Goal: Information Seeking & Learning: Learn about a topic

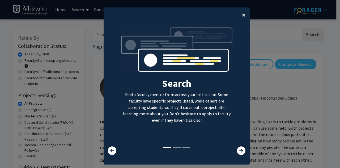
click at [240, 16] on button "×" at bounding box center [244, 14] width 12 height 15
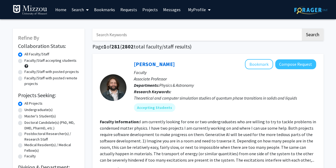
click at [206, 12] on span "My profile dropdown to access profile and logout" at bounding box center [208, 10] width 5 height 19
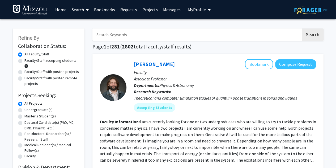
click at [250, 39] on input "Search Keywords" at bounding box center [196, 34] width 209 height 12
click at [302, 28] on button "Search" at bounding box center [313, 34] width 22 height 12
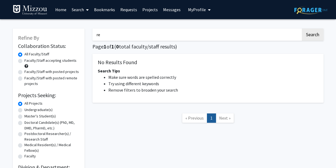
type input "r"
click at [302, 28] on button "Search" at bounding box center [313, 34] width 22 height 12
type input "s"
click at [38, 61] on label "Faculty/Staff accepting students" at bounding box center [50, 61] width 52 height 6
click at [28, 61] on input "Faculty/Staff accepting students" at bounding box center [25, 59] width 3 height 3
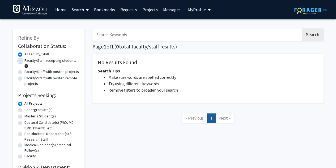
radio input "true"
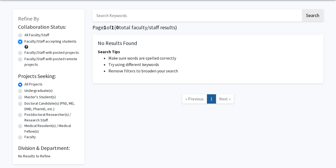
scroll to position [27, 0]
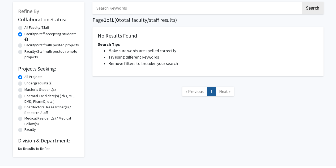
click at [44, 82] on label "Undergraduate(s)" at bounding box center [38, 83] width 28 height 6
click at [28, 82] on input "Undergraduate(s)" at bounding box center [25, 81] width 3 height 3
radio input "true"
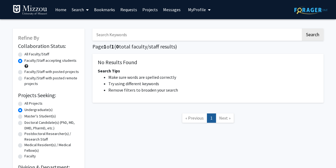
click at [124, 34] on input "Search Keywords" at bounding box center [196, 34] width 209 height 12
type input "nature"
click at [302, 28] on button "Search" at bounding box center [313, 34] width 22 height 12
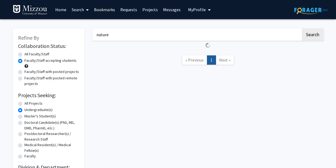
radio input "true"
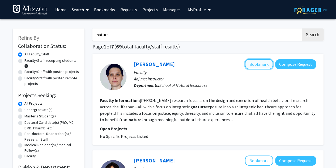
click at [265, 64] on button "Bookmark" at bounding box center [259, 64] width 28 height 10
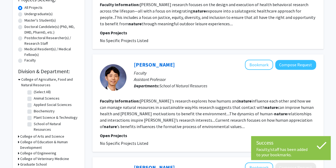
scroll to position [106, 0]
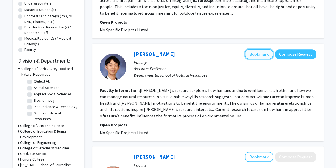
click at [260, 56] on button "Bookmark" at bounding box center [259, 54] width 28 height 10
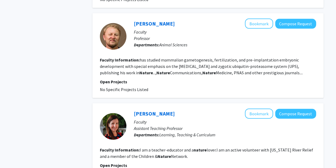
scroll to position [585, 0]
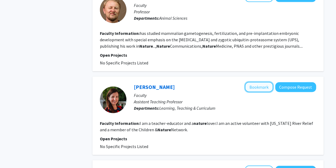
click at [261, 82] on button "Bookmark" at bounding box center [259, 87] width 28 height 10
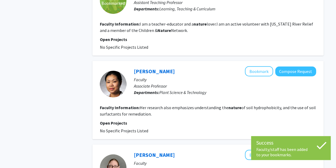
scroll to position [691, 0]
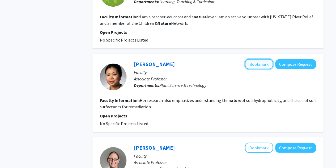
click at [257, 59] on button "Bookmark" at bounding box center [259, 64] width 28 height 10
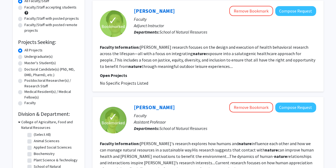
scroll to position [0, 0]
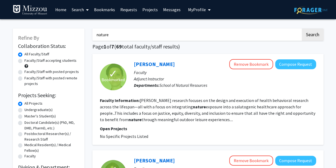
click at [247, 32] on input "nature" at bounding box center [196, 34] width 209 height 12
type input "n"
click at [302, 28] on button "Search" at bounding box center [313, 34] width 22 height 12
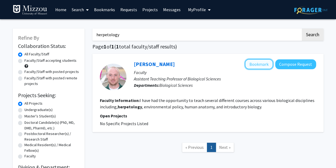
click at [259, 64] on button "Bookmark" at bounding box center [259, 64] width 28 height 10
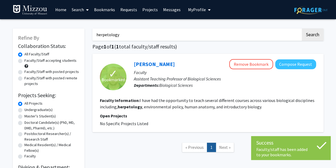
click at [136, 38] on input "herpetology" at bounding box center [196, 34] width 209 height 12
type input "h"
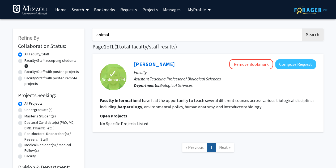
click at [302, 28] on button "Search" at bounding box center [313, 34] width 22 height 12
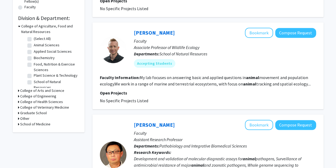
scroll to position [159, 0]
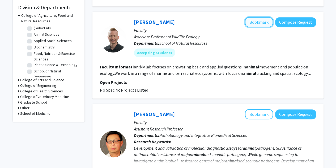
click at [262, 24] on button "Bookmark" at bounding box center [259, 22] width 28 height 10
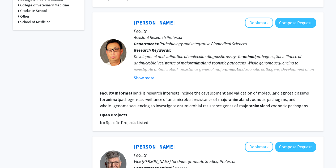
scroll to position [239, 0]
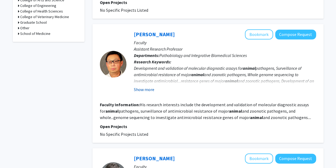
click at [145, 87] on button "Show more" at bounding box center [144, 89] width 20 height 6
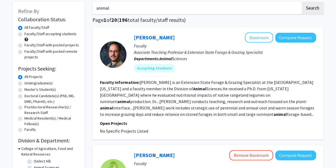
scroll to position [0, 0]
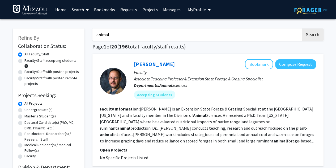
click at [143, 36] on input "animal" at bounding box center [196, 34] width 209 height 12
type input "a"
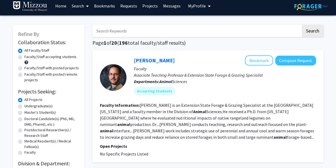
scroll to position [4, 0]
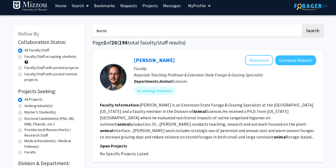
click at [302, 24] on button "Search" at bounding box center [313, 30] width 22 height 12
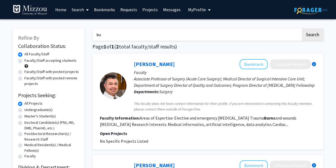
type input "b"
click at [302, 28] on button "Search" at bounding box center [313, 34] width 22 height 12
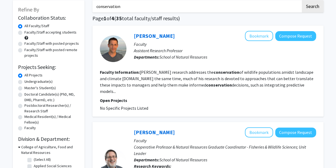
scroll to position [27, 0]
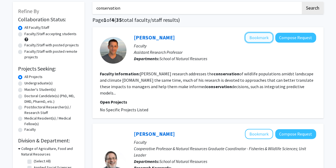
click at [254, 36] on button "Bookmark" at bounding box center [259, 37] width 28 height 10
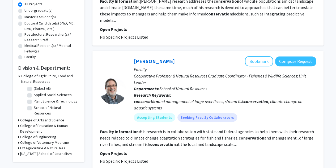
scroll to position [106, 0]
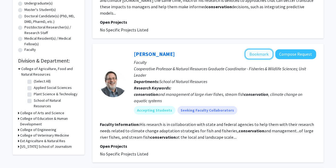
click at [246, 49] on button "Bookmark" at bounding box center [259, 54] width 28 height 10
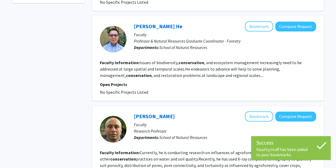
scroll to position [266, 0]
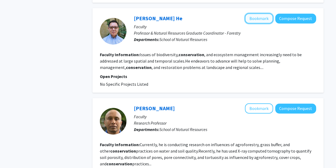
click at [262, 13] on button "Bookmark" at bounding box center [259, 18] width 28 height 10
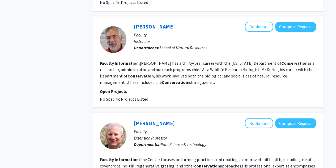
scroll to position [452, 0]
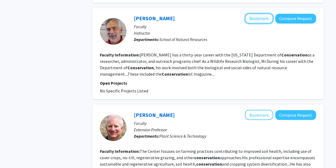
click at [253, 13] on button "Bookmark" at bounding box center [259, 18] width 28 height 10
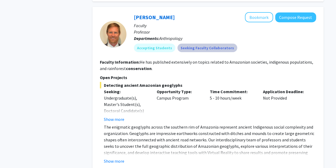
scroll to position [691, 0]
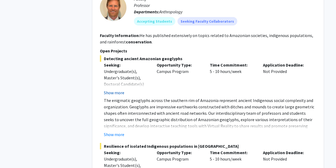
click at [121, 89] on button "Show more" at bounding box center [114, 92] width 20 height 6
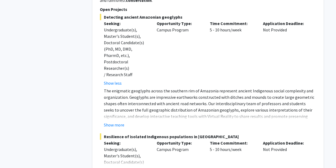
scroll to position [744, 0]
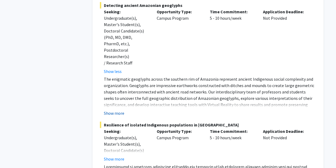
click at [119, 110] on button "Show more" at bounding box center [114, 113] width 20 height 6
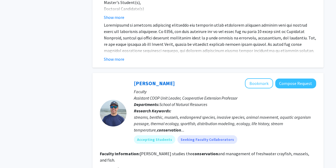
scroll to position [957, 0]
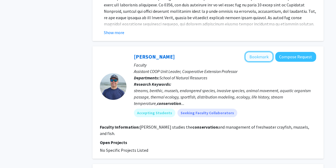
click at [265, 52] on button "Bookmark" at bounding box center [259, 57] width 28 height 10
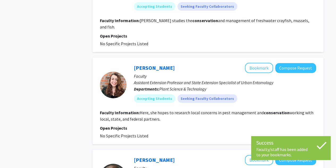
scroll to position [1089, 0]
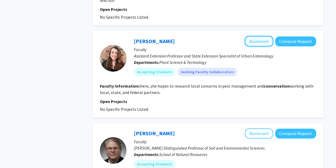
click at [259, 36] on button "Bookmark" at bounding box center [259, 41] width 28 height 10
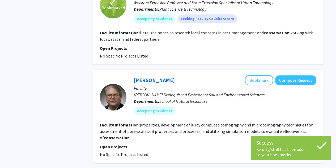
scroll to position [1169, 0]
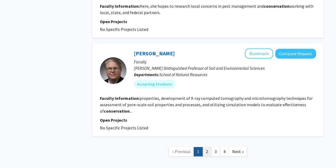
click at [205, 147] on link "2" at bounding box center [206, 151] width 9 height 9
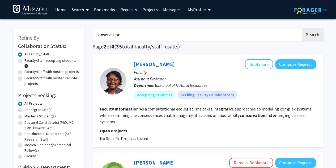
click at [95, 36] on input "conservation" at bounding box center [196, 34] width 209 height 12
click at [302, 28] on button "Search" at bounding box center [313, 34] width 22 height 12
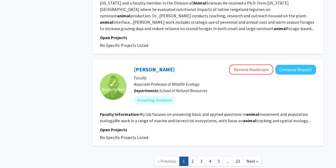
scroll to position [1116, 0]
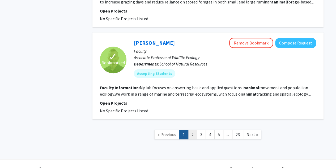
click at [192, 130] on link "2" at bounding box center [192, 134] width 9 height 9
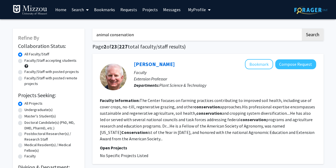
click at [205, 32] on input "animal conservation" at bounding box center [196, 34] width 209 height 12
type input "a"
click at [157, 34] on input "Search Keywords" at bounding box center [196, 34] width 209 height 12
click at [302, 28] on button "Search" at bounding box center [313, 34] width 22 height 12
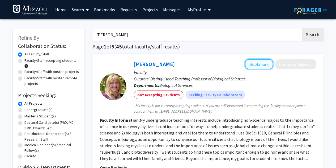
click at [250, 66] on button "Bookmark" at bounding box center [259, 64] width 28 height 10
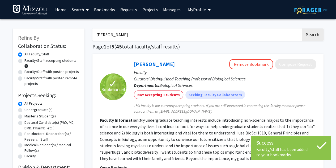
click at [236, 37] on input "[PERSON_NAME]" at bounding box center [196, 34] width 209 height 12
type input "b"
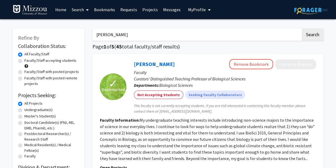
click at [302, 28] on button "Search" at bounding box center [313, 34] width 22 height 12
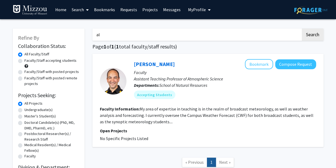
type input "a"
click at [302, 28] on button "Search" at bounding box center [313, 34] width 22 height 12
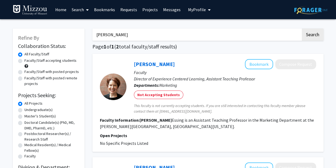
click at [171, 34] on input "[PERSON_NAME]" at bounding box center [196, 34] width 209 height 12
type input "K"
click at [302, 28] on button "Search" at bounding box center [313, 34] width 22 height 12
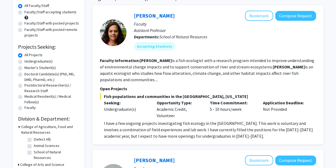
scroll to position [53, 0]
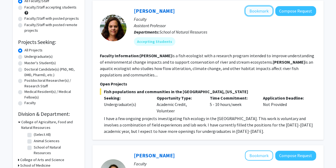
click at [260, 12] on button "Bookmark" at bounding box center [259, 11] width 28 height 10
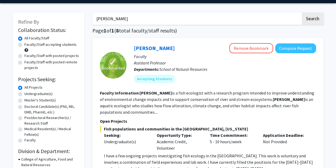
scroll to position [0, 0]
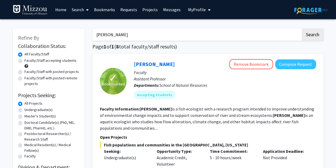
click at [204, 33] on input "[PERSON_NAME]" at bounding box center [196, 34] width 209 height 12
type input "A"
click at [302, 28] on button "Search" at bounding box center [313, 34] width 22 height 12
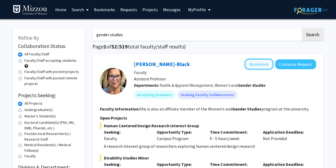
click at [252, 65] on button "Bookmark" at bounding box center [259, 64] width 28 height 10
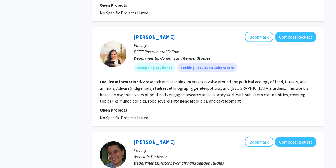
scroll to position [558, 0]
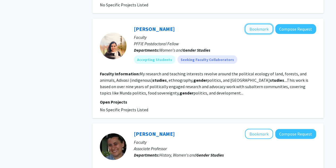
click at [264, 24] on button "Bookmark" at bounding box center [259, 29] width 28 height 10
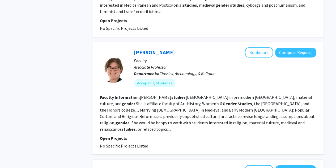
scroll to position [877, 0]
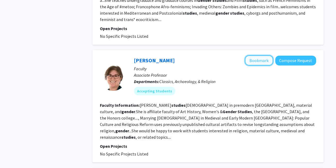
click at [251, 55] on button "Bookmark" at bounding box center [259, 60] width 28 height 10
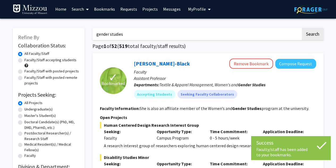
scroll to position [0, 0]
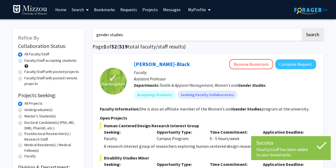
click at [230, 34] on input "gender studies" at bounding box center [196, 34] width 209 height 12
type input "g"
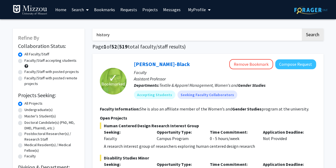
click at [302, 28] on button "Search" at bounding box center [313, 34] width 22 height 12
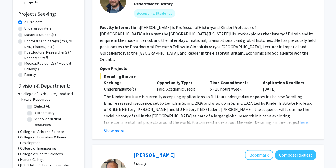
scroll to position [80, 0]
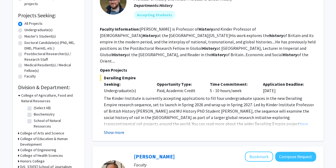
click at [116, 129] on button "Show more" at bounding box center [114, 132] width 20 height 6
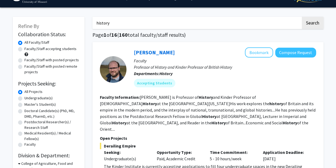
scroll to position [0, 0]
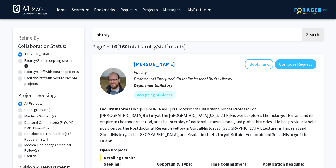
click at [124, 37] on input "history" at bounding box center [196, 34] width 209 height 12
type input "h"
click at [302, 28] on button "Search" at bounding box center [313, 34] width 22 height 12
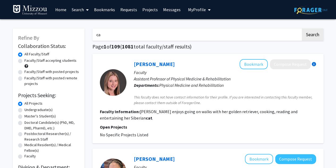
type input "c"
click at [302, 28] on button "Search" at bounding box center [313, 34] width 22 height 12
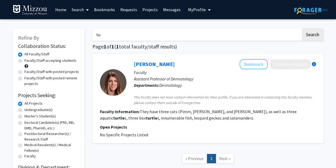
type input "t"
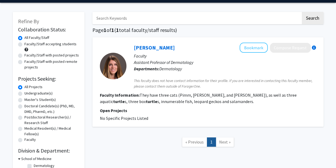
scroll to position [27, 0]
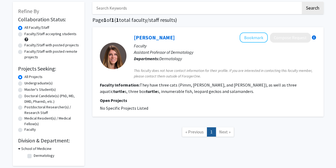
click at [24, 83] on label "Undergraduate(s)" at bounding box center [38, 83] width 28 height 6
click at [24, 83] on input "Undergraduate(s)" at bounding box center [25, 81] width 3 height 3
radio input "true"
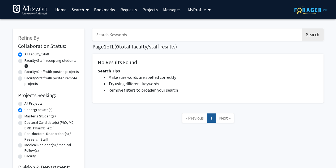
click at [34, 61] on label "Faculty/Staff accepting students" at bounding box center [50, 61] width 52 height 6
click at [28, 61] on input "Faculty/Staff accepting students" at bounding box center [25, 59] width 3 height 3
radio input "true"
click at [125, 36] on input "Search Keywords" at bounding box center [196, 34] width 209 height 12
type input "Plant"
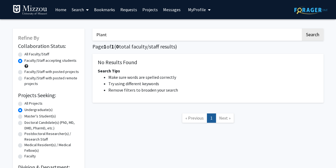
click at [302, 28] on button "Search" at bounding box center [313, 34] width 22 height 12
radio input "true"
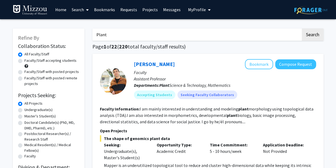
click at [22, 60] on div "Faculty/Staff accepting students" at bounding box center [48, 63] width 61 height 11
click at [24, 60] on label "Faculty/Staff accepting students" at bounding box center [50, 61] width 52 height 6
click at [24, 60] on input "Faculty/Staff accepting students" at bounding box center [25, 59] width 3 height 3
radio input "true"
click at [24, 111] on label "Undergraduate(s)" at bounding box center [38, 110] width 28 height 6
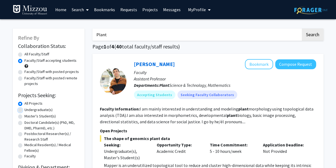
click at [24, 110] on input "Undergraduate(s)" at bounding box center [25, 108] width 3 height 3
radio input "true"
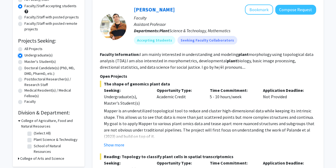
scroll to position [27, 0]
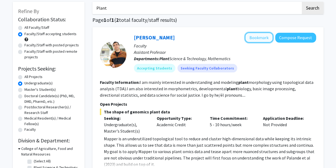
click at [258, 38] on button "Bookmark" at bounding box center [259, 37] width 28 height 10
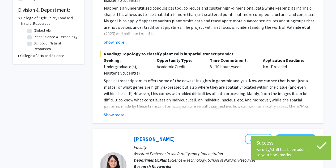
scroll to position [186, 0]
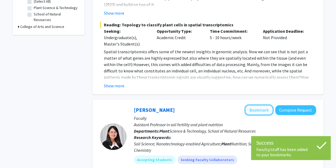
click at [267, 111] on button "Bookmark" at bounding box center [259, 110] width 28 height 10
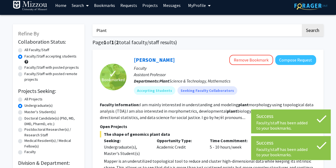
scroll to position [0, 0]
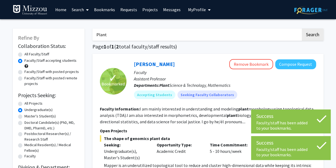
click at [183, 37] on input "Plant" at bounding box center [196, 34] width 209 height 12
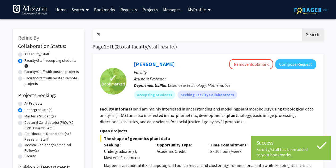
type input "P"
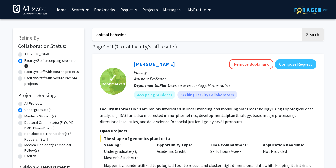
type input "animal behavior"
click at [302, 28] on button "Search" at bounding box center [313, 34] width 22 height 12
radio input "true"
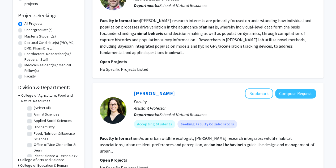
scroll to position [106, 0]
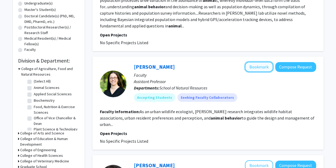
click at [263, 66] on button "Bookmark" at bounding box center [259, 67] width 28 height 10
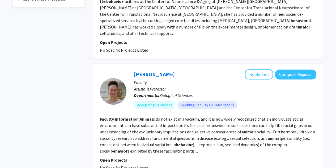
scroll to position [319, 0]
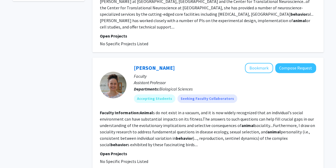
click at [255, 57] on div "[PERSON_NAME] Bookmark Compose Request Faculty Assistant Professor Departments:…" at bounding box center [207, 113] width 231 height 112
click at [261, 63] on button "Bookmark" at bounding box center [259, 68] width 28 height 10
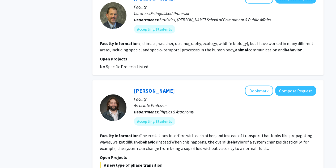
scroll to position [478, 0]
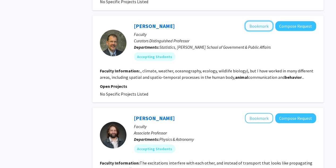
click at [265, 21] on button "Bookmark" at bounding box center [259, 26] width 28 height 10
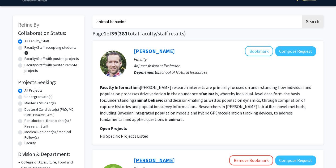
scroll to position [0, 0]
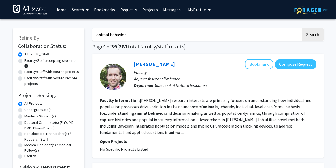
click at [159, 35] on input "animal behavior" at bounding box center [196, 34] width 209 height 12
type input "a"
click at [302, 28] on button "Search" at bounding box center [313, 34] width 22 height 12
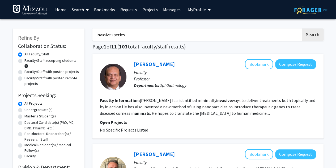
type input "invasive species"
click at [302, 28] on button "Search" at bounding box center [313, 34] width 22 height 12
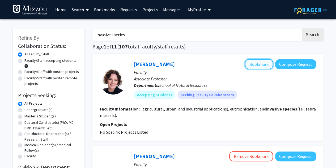
click at [265, 66] on button "Bookmark" at bounding box center [259, 64] width 28 height 10
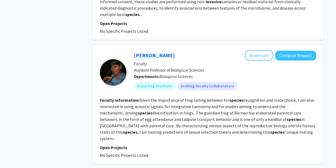
scroll to position [319, 0]
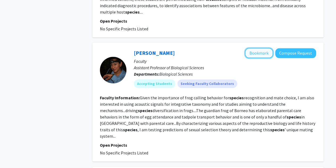
click at [259, 48] on button "Bookmark" at bounding box center [259, 53] width 28 height 10
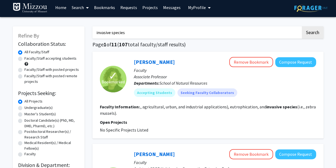
scroll to position [0, 0]
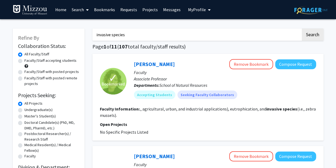
click at [98, 10] on link "Bookmarks" at bounding box center [104, 9] width 26 height 19
